Goal: Information Seeking & Learning: Learn about a topic

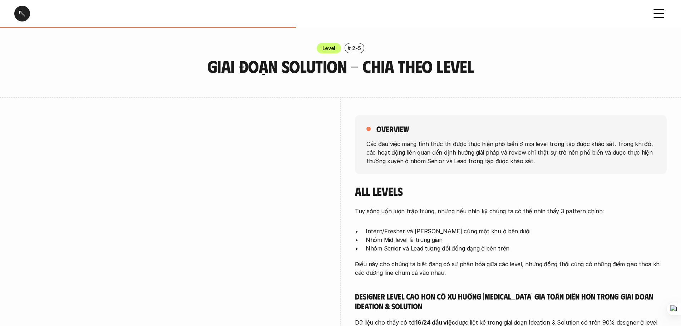
click at [50, 15] on div "Giai đoạn Solution - Chia theo Level" at bounding box center [328, 14] width 628 height 16
click at [627, 46] on div "Level # 2-5" at bounding box center [340, 48] width 681 height 10
click at [87, 16] on div "Giai đoạn Solution - Chia theo Level" at bounding box center [328, 14] width 628 height 16
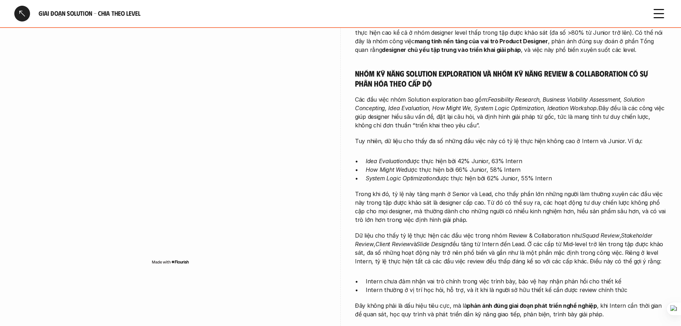
scroll to position [429, 0]
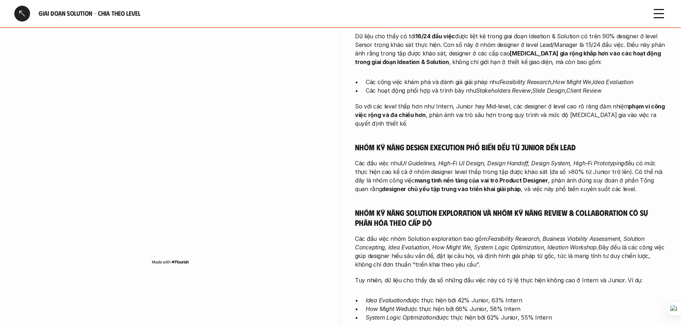
scroll to position [143, 0]
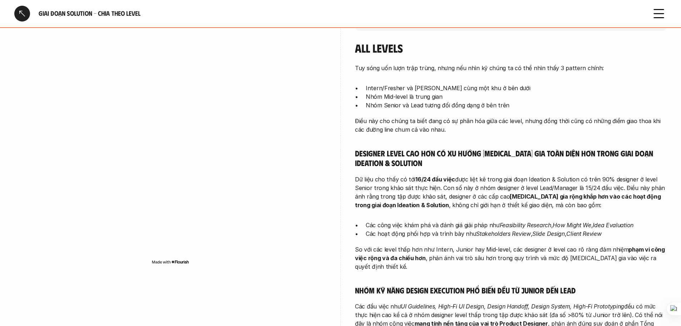
click at [541, 12] on h6 "Giai đoạn Solution - Chia theo Level" at bounding box center [341, 13] width 604 height 8
click at [60, 33] on div at bounding box center [170, 156] width 312 height 262
click at [37, 33] on div at bounding box center [170, 156] width 312 height 262
click at [5, 25] on div "Giai đoạn Solution - Chia theo Level" at bounding box center [340, 13] width 681 height 27
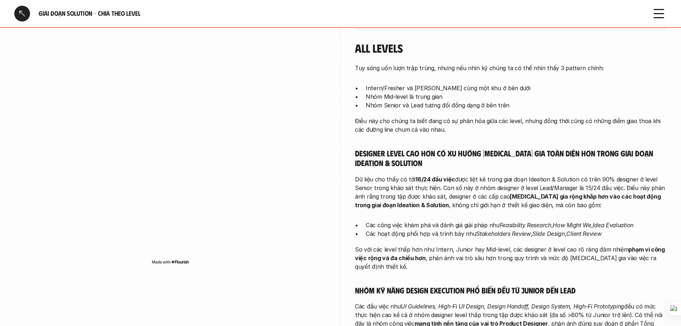
click at [571, 5] on div "Giai đoạn Solution - Chia theo Level" at bounding box center [340, 13] width 681 height 27
